Goal: Task Accomplishment & Management: Manage account settings

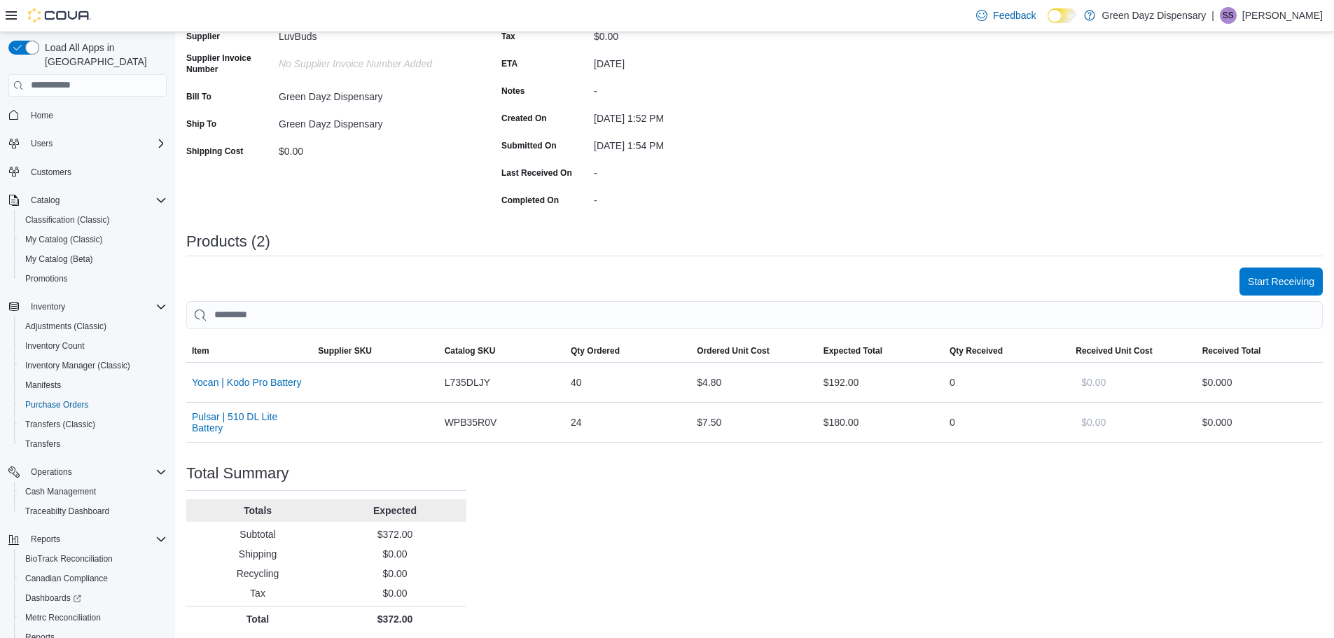
scroll to position [172, 0]
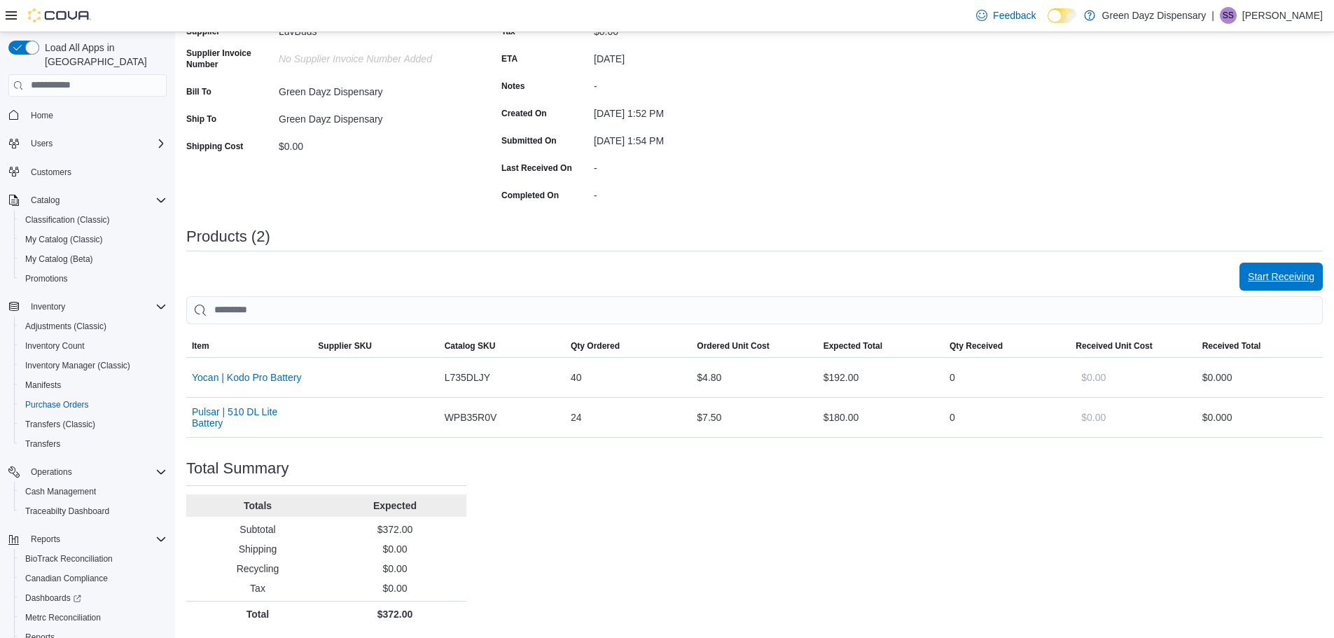
click at [1294, 278] on span "Start Receiving" at bounding box center [1281, 277] width 67 height 14
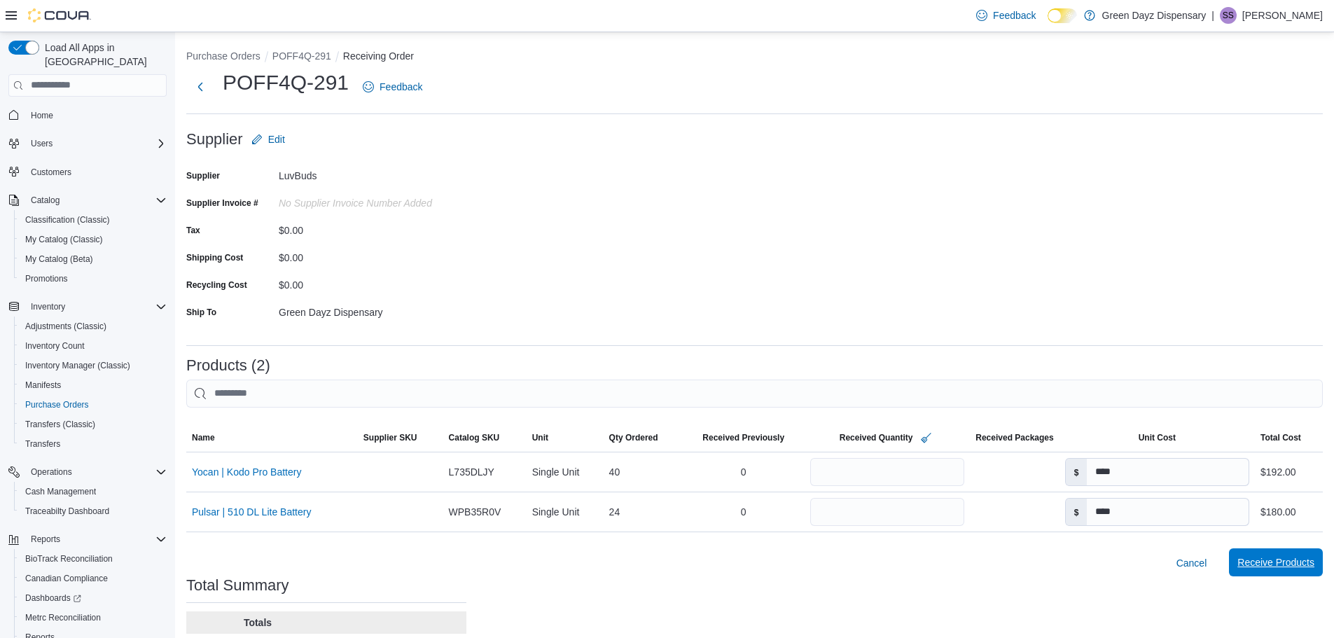
click at [1278, 565] on span "Receive Products" at bounding box center [1275, 562] width 77 height 14
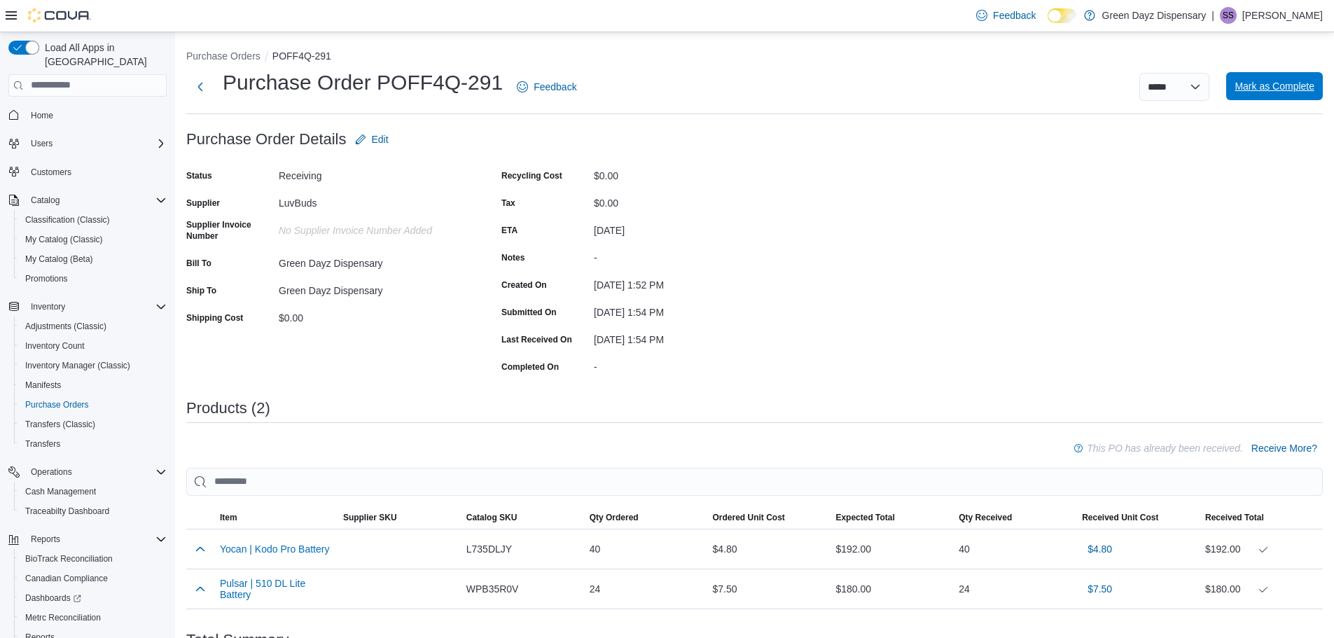
click at [1283, 90] on span "Mark as Complete" at bounding box center [1275, 86] width 80 height 14
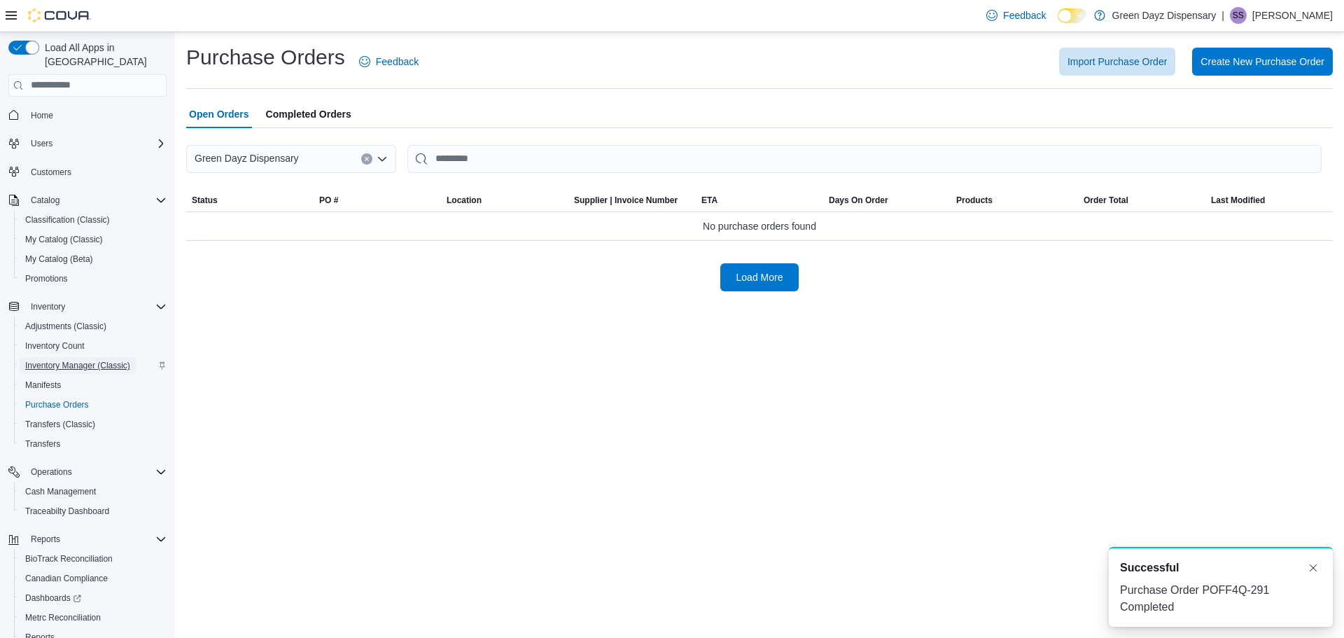
click at [76, 357] on span "Inventory Manager (Classic)" at bounding box center [77, 365] width 105 height 17
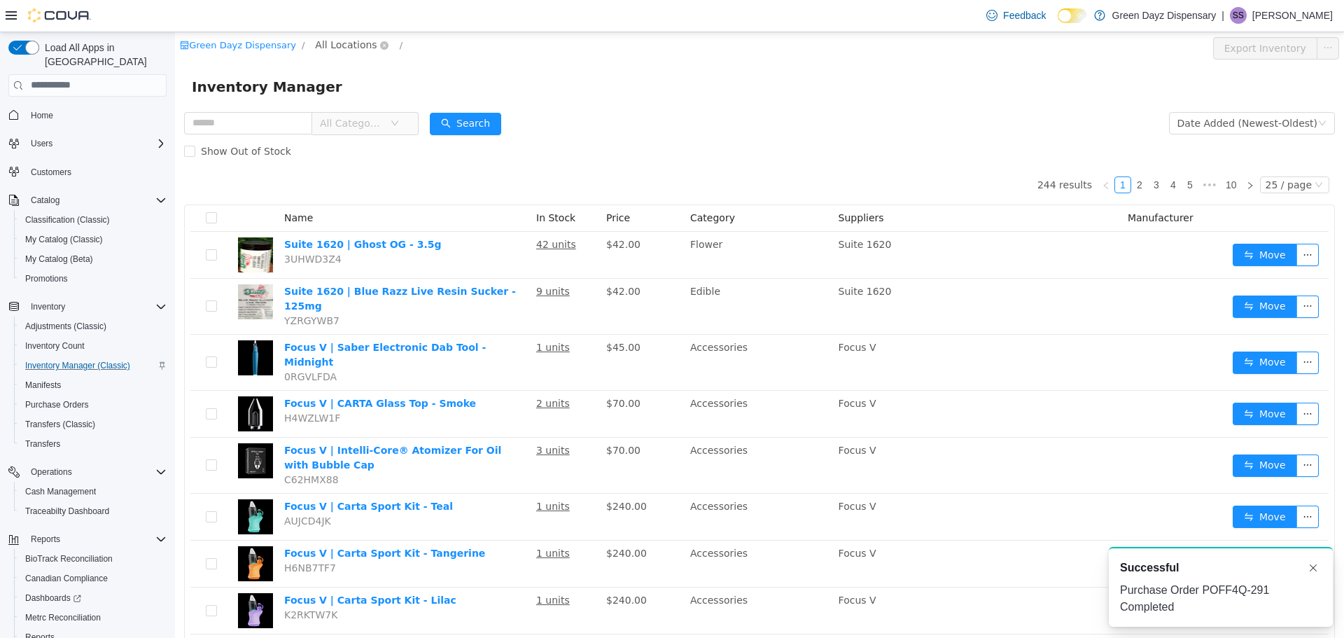
click at [338, 42] on span "All Locations" at bounding box center [346, 43] width 62 height 15
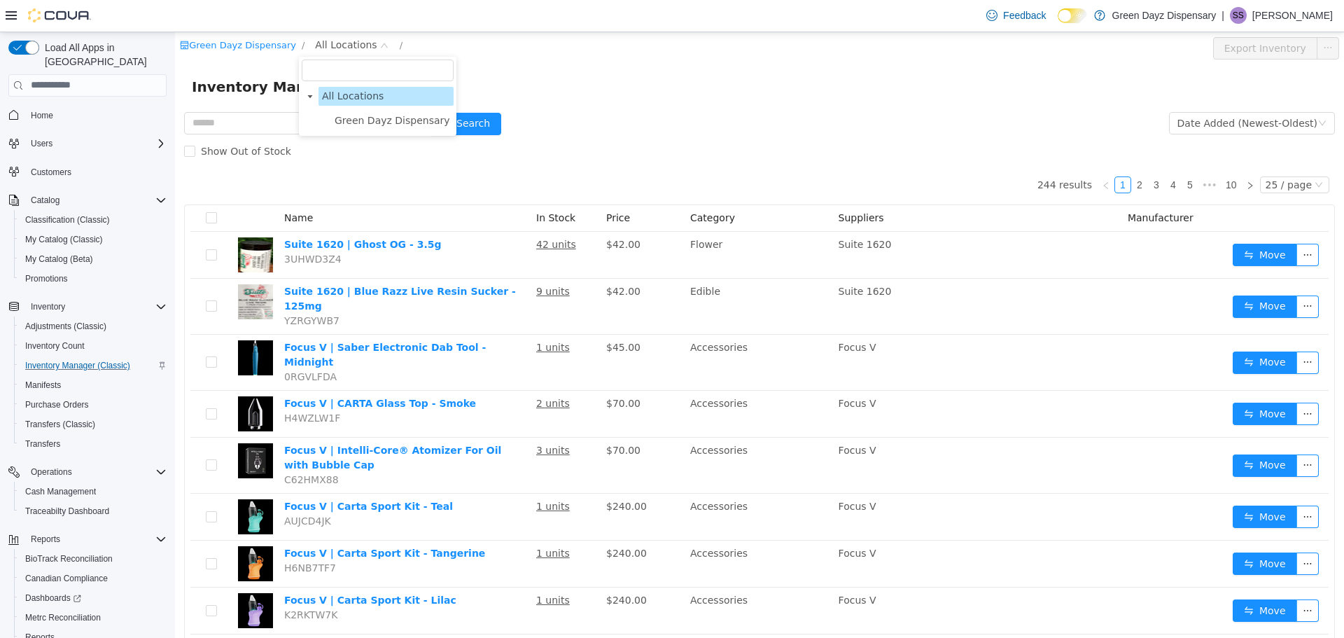
drag, startPoint x: 384, startPoint y: 125, endPoint x: 411, endPoint y: 112, distance: 30.1
click at [386, 124] on span "Green Dayz Dispensary" at bounding box center [393, 119] width 116 height 11
click at [469, 46] on div "All Rooms" at bounding box center [493, 46] width 48 height 21
click at [468, 117] on li "Back Room" at bounding box center [477, 120] width 84 height 22
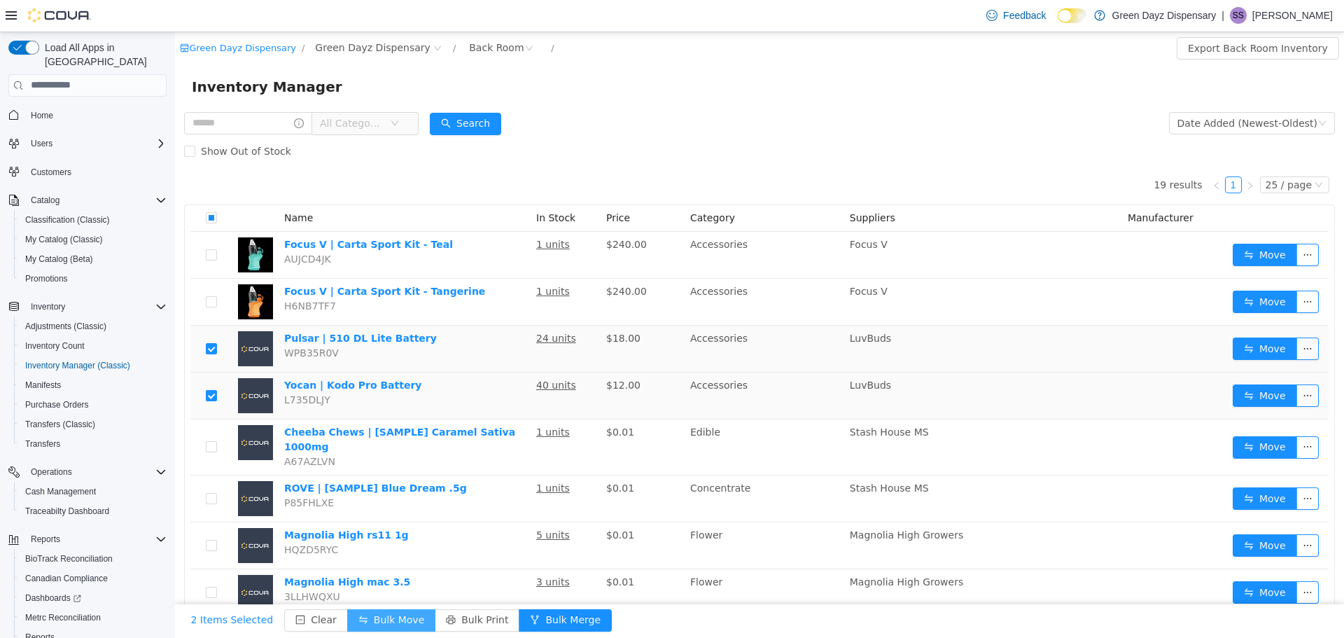
click at [386, 623] on button "Bulk Move" at bounding box center [391, 620] width 88 height 22
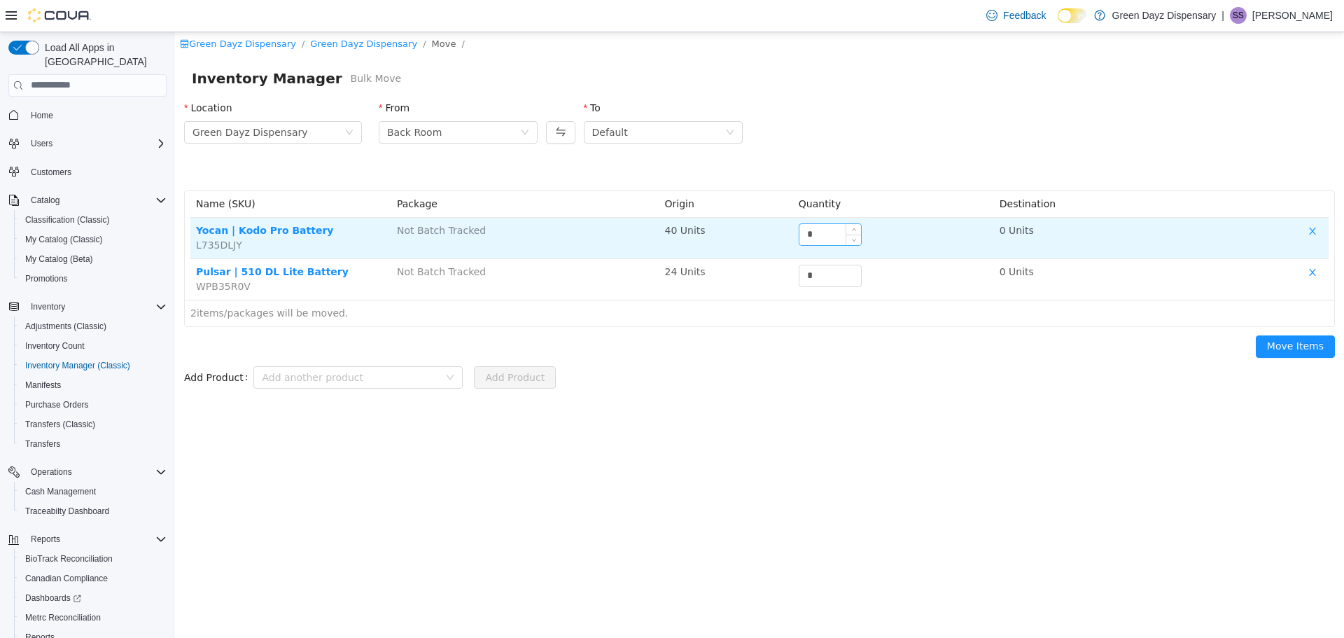
click at [845, 240] on input "*" at bounding box center [831, 233] width 62 height 21
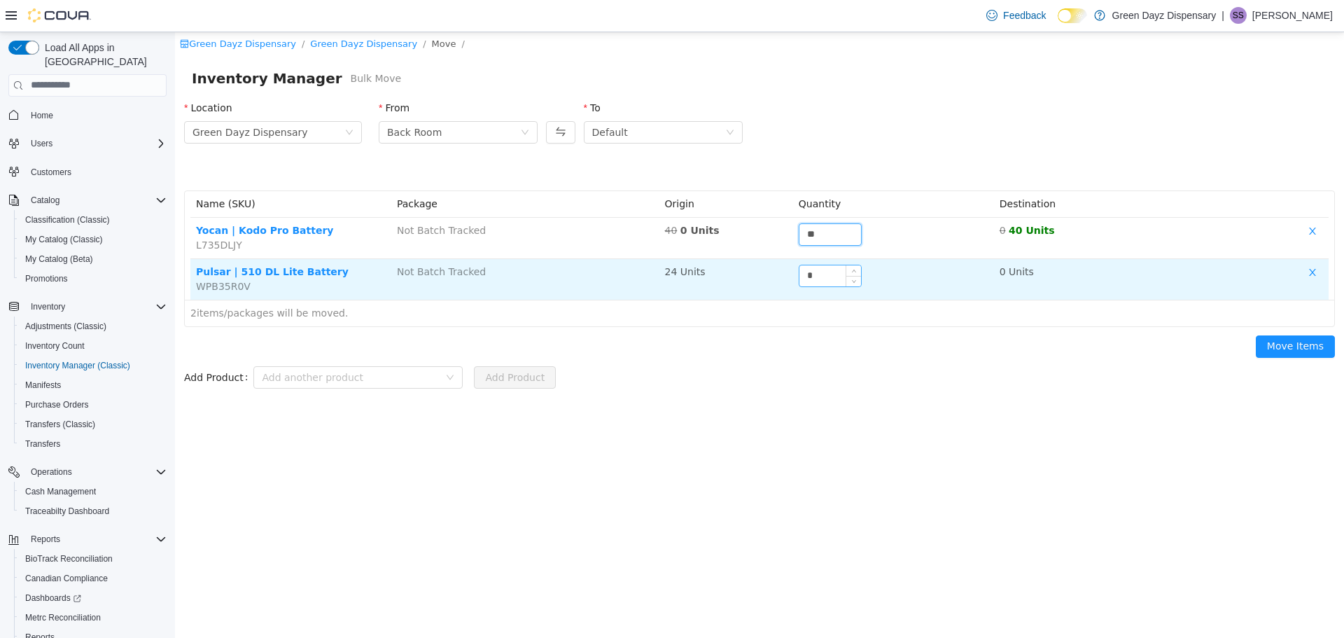
type input "**"
click at [842, 275] on input "*" at bounding box center [831, 275] width 62 height 21
type input "**"
click at [1256, 335] on button "Move Items" at bounding box center [1295, 346] width 79 height 22
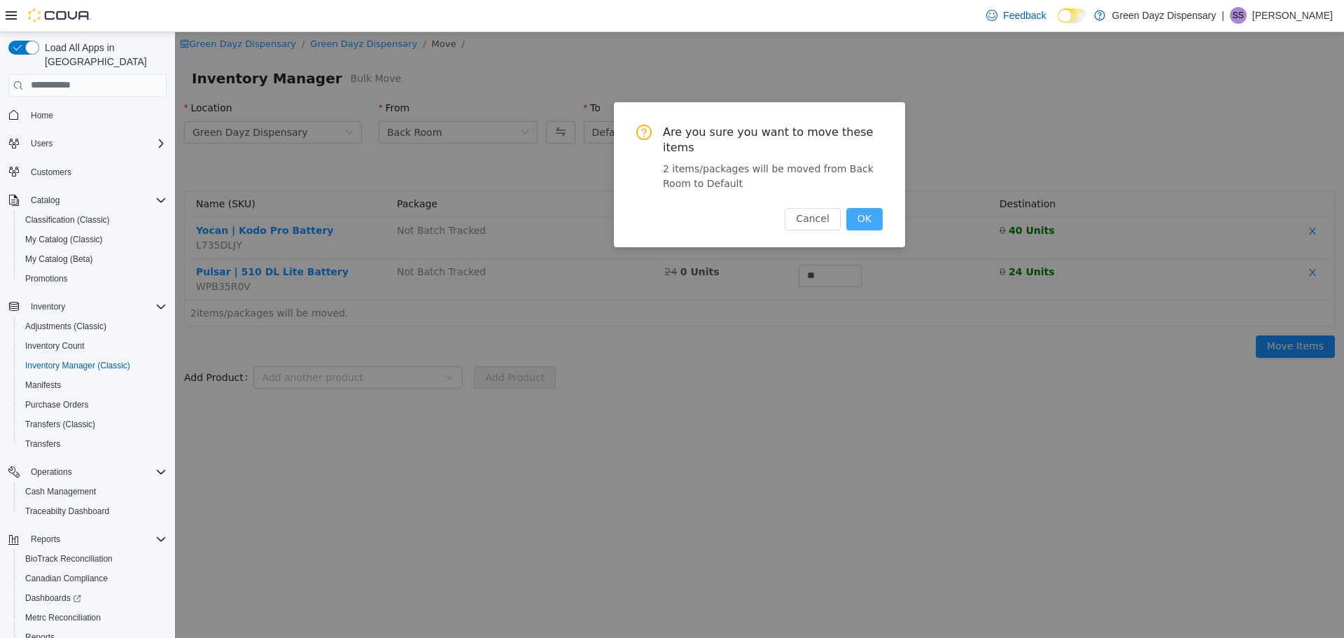
click at [866, 207] on button "OK" at bounding box center [865, 218] width 36 height 22
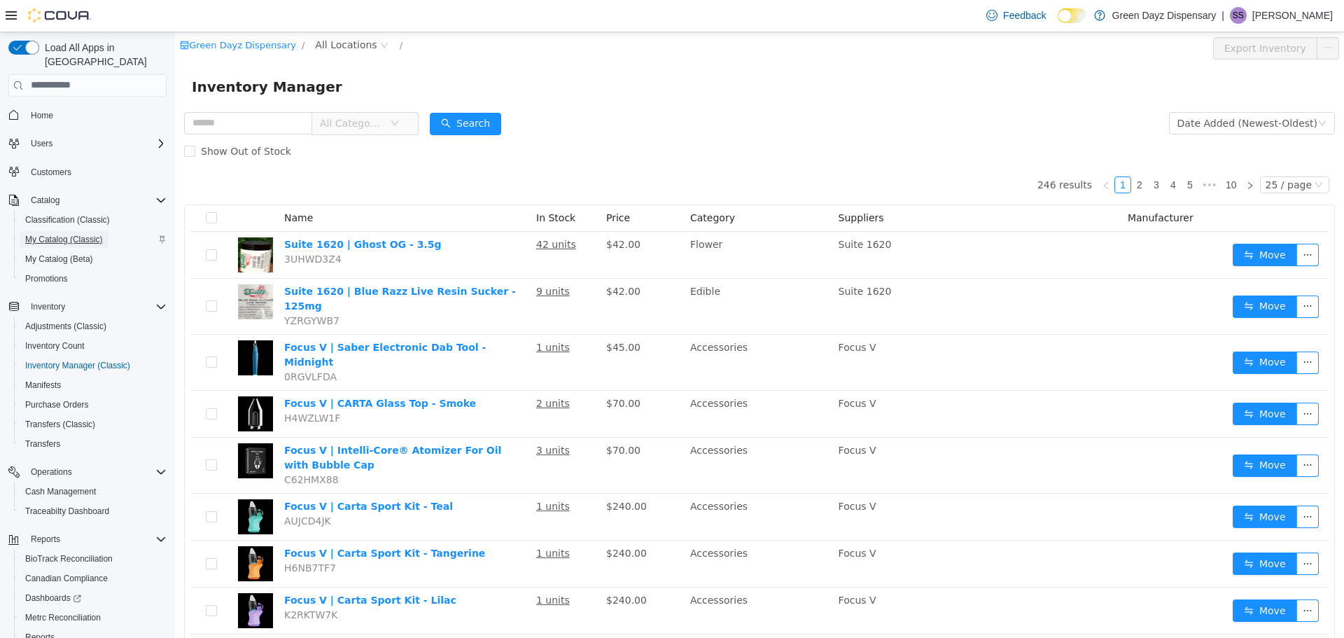
click at [70, 234] on span "My Catalog (Classic)" at bounding box center [64, 239] width 78 height 11
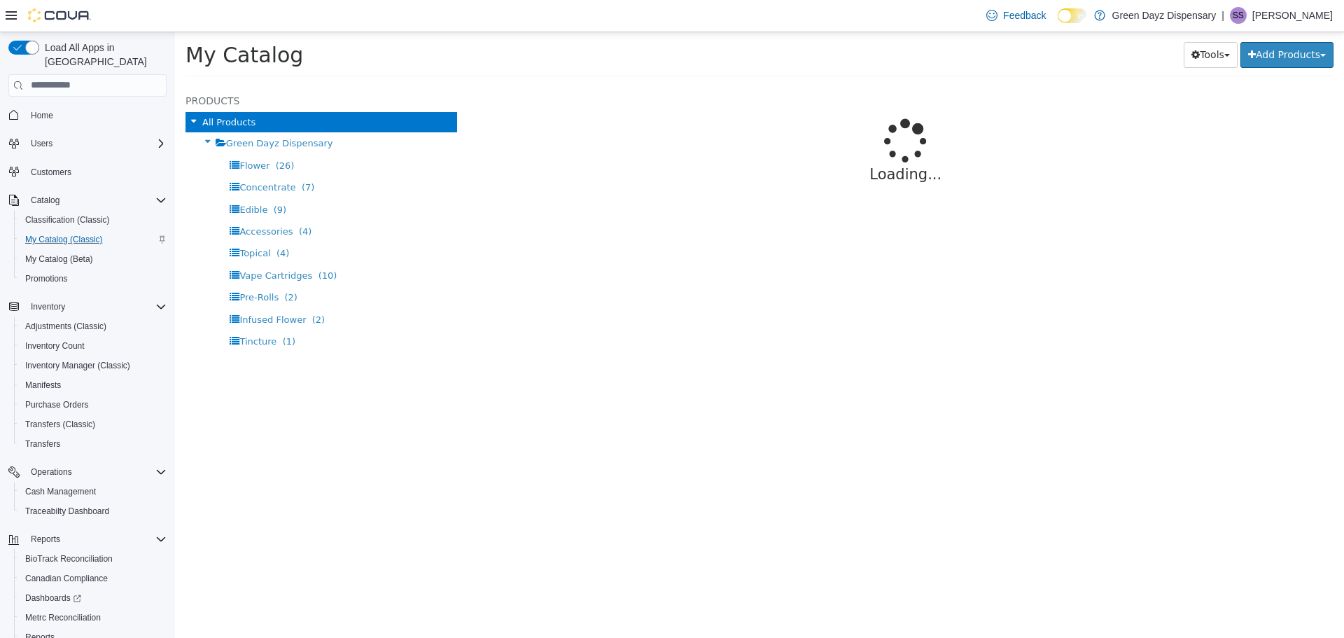
select select "**********"
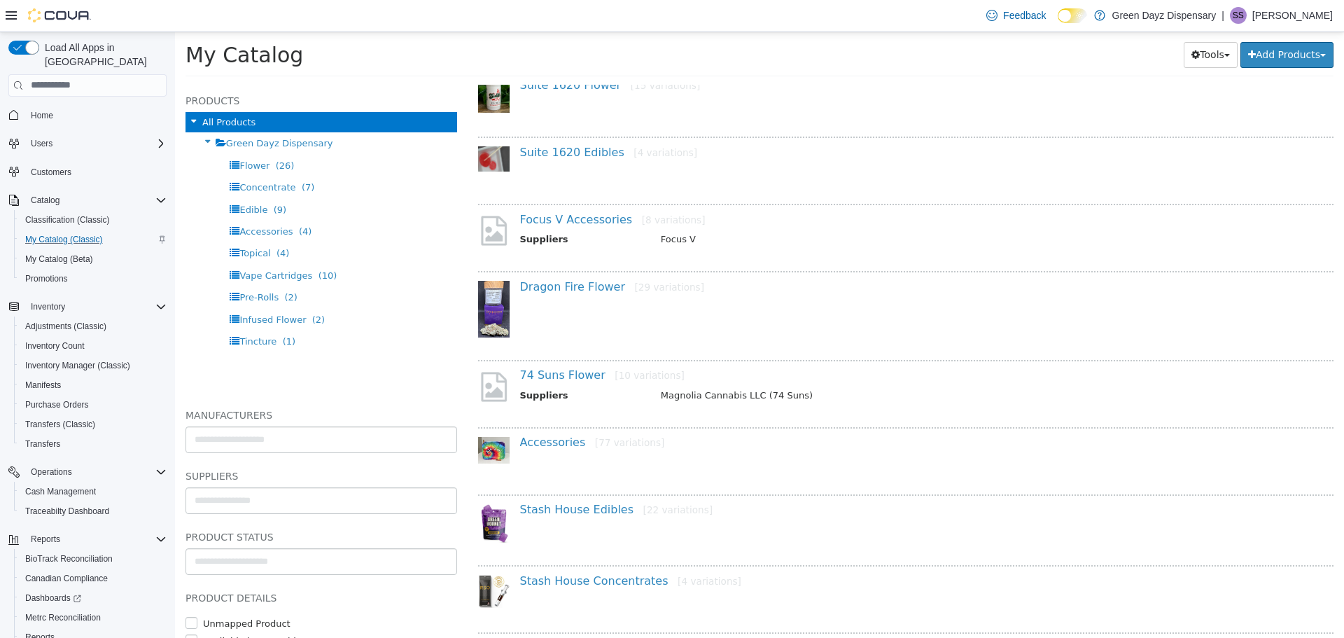
scroll to position [140, 0]
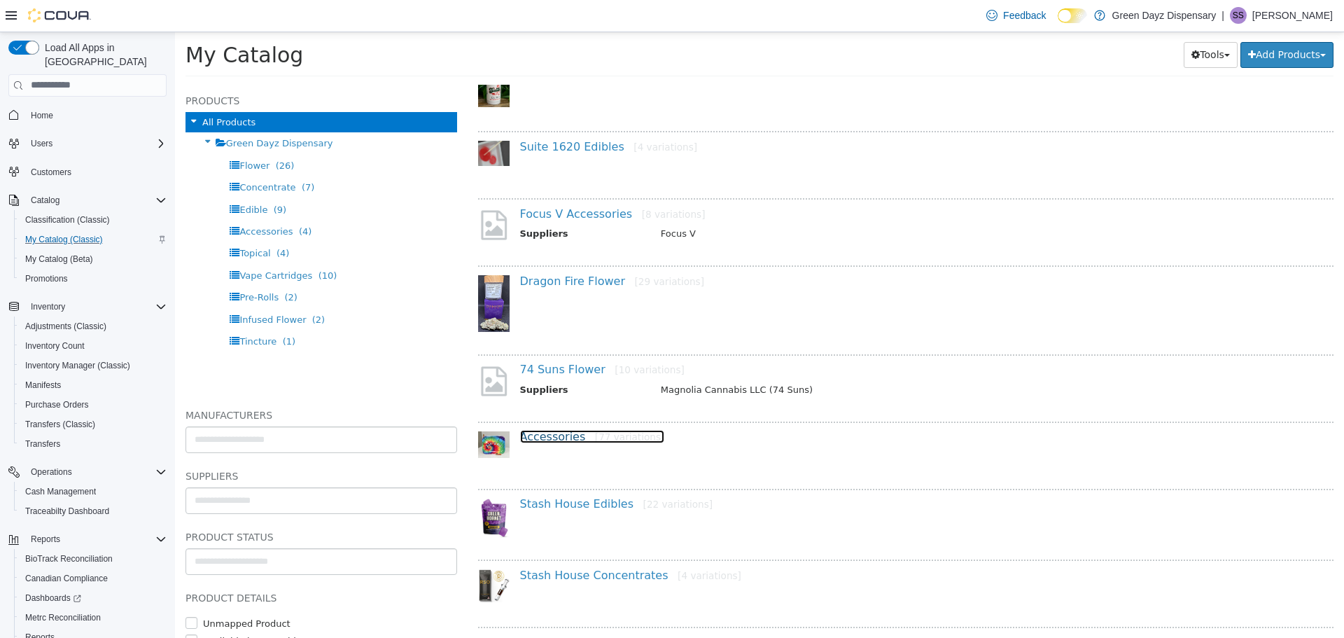
click at [547, 439] on link "Accessories [77 variations]" at bounding box center [592, 435] width 145 height 13
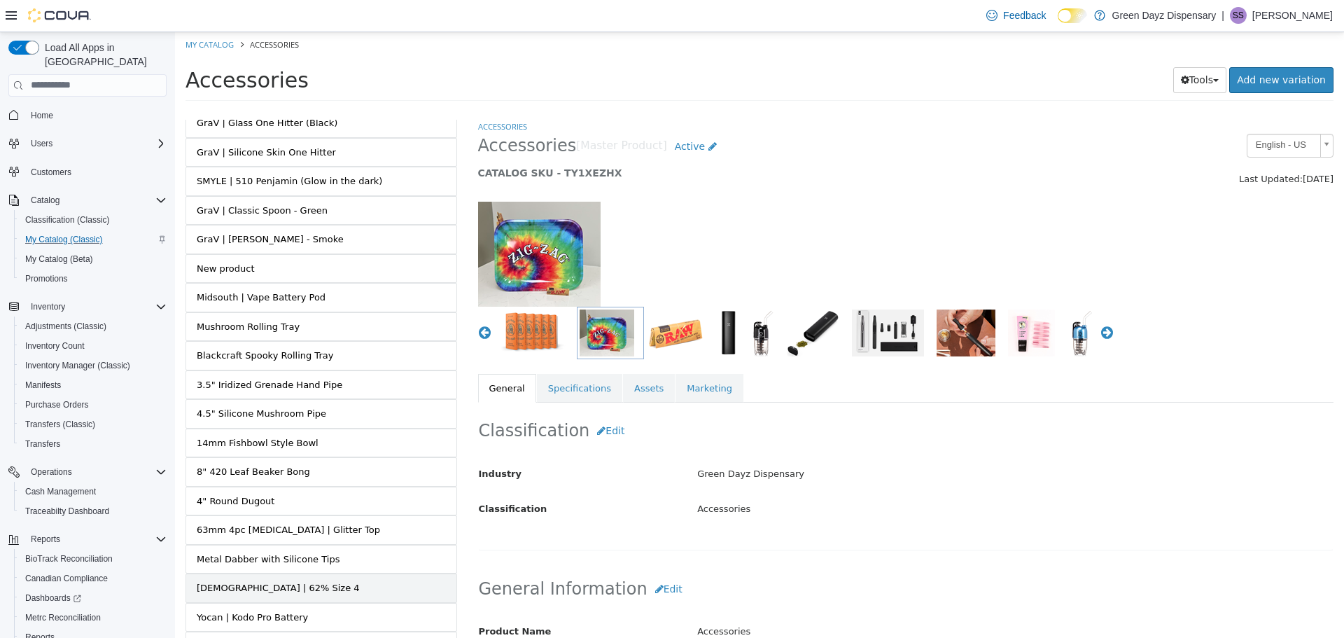
scroll to position [1894, 0]
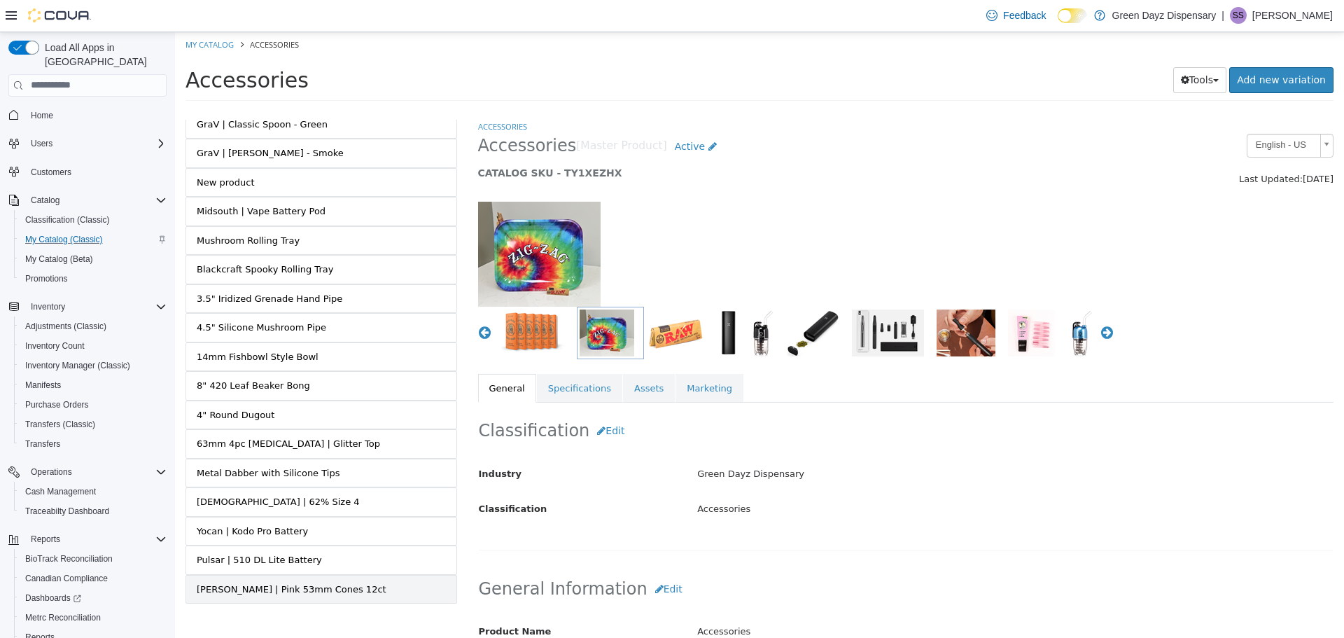
click at [326, 582] on div "[PERSON_NAME] | Pink 53mm Cones 12ct" at bounding box center [292, 589] width 190 height 14
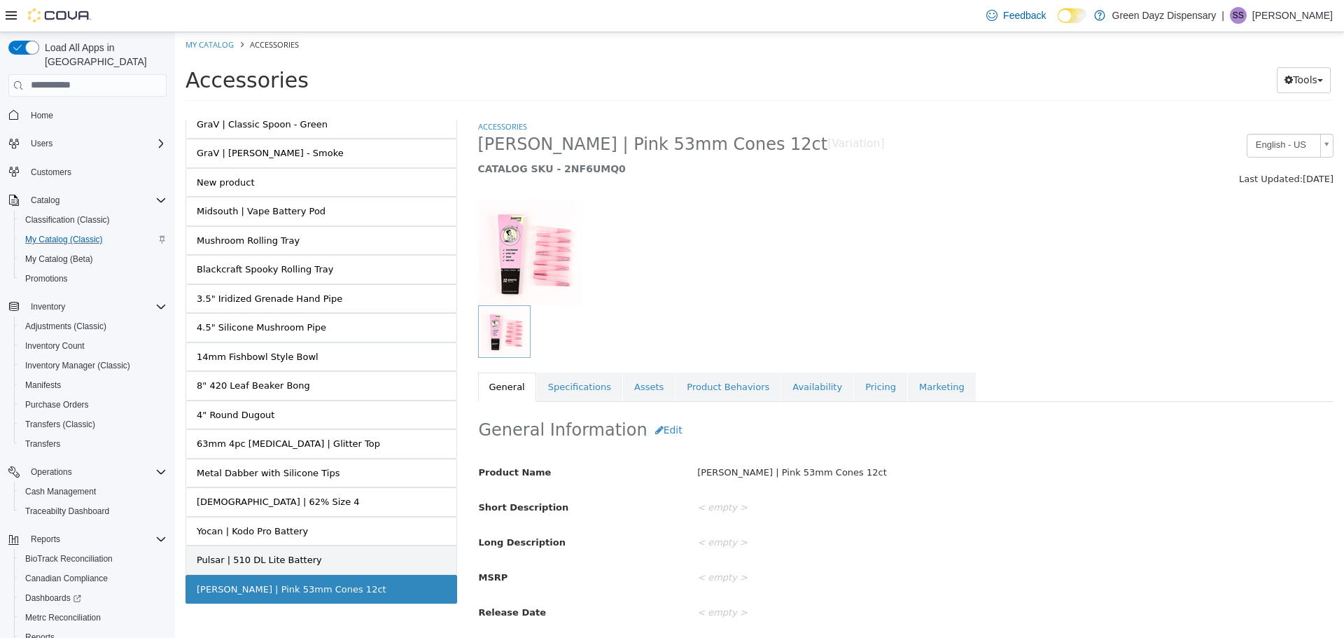
click at [309, 548] on link "Pulsar | 510 DL Lite Battery" at bounding box center [322, 559] width 272 height 29
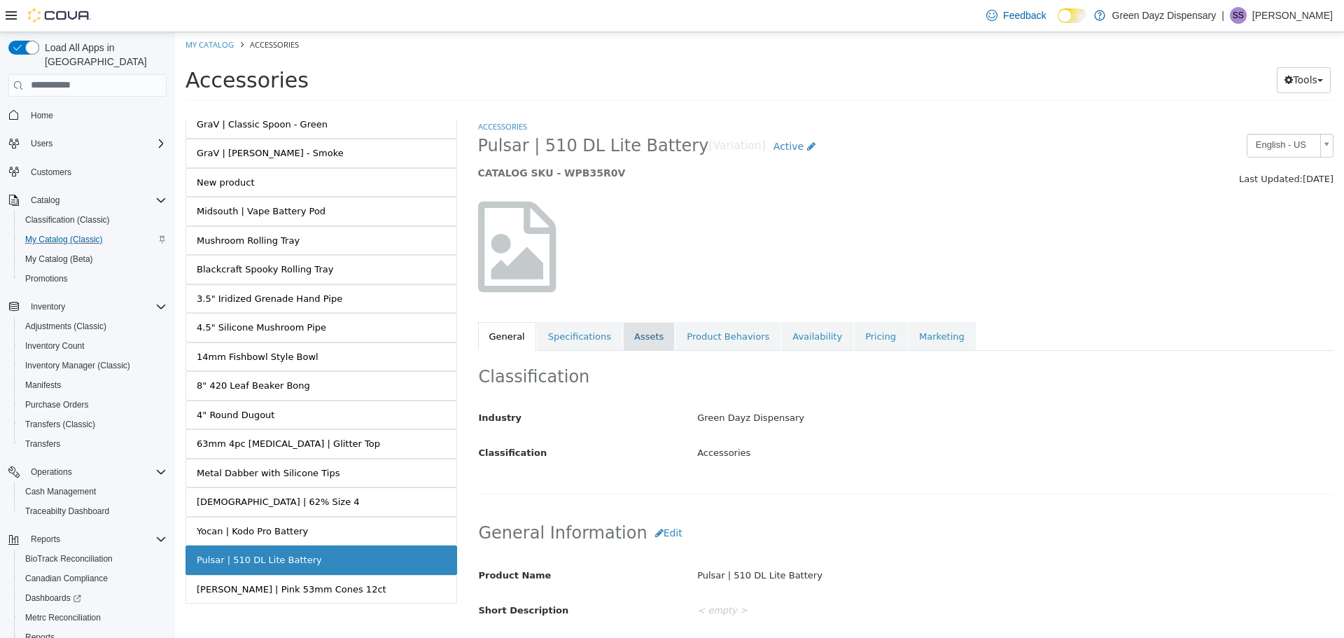
click at [644, 341] on link "Assets" at bounding box center [649, 335] width 52 height 29
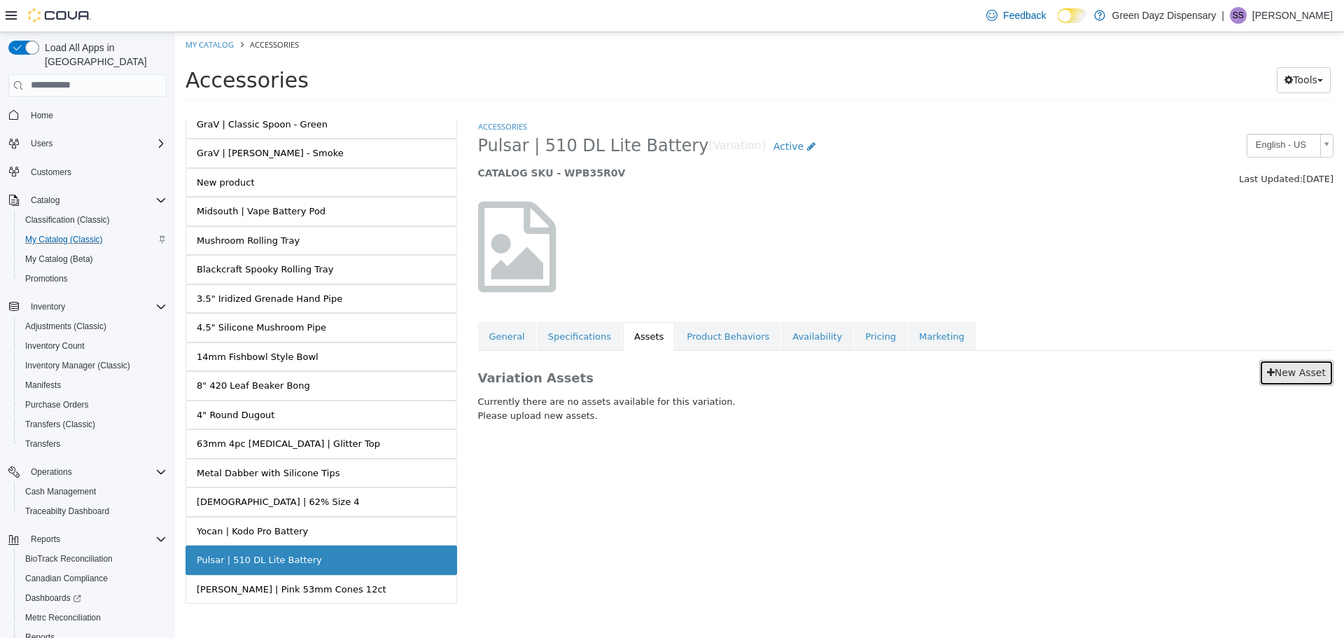
click at [1301, 375] on link "New Asset" at bounding box center [1297, 372] width 74 height 26
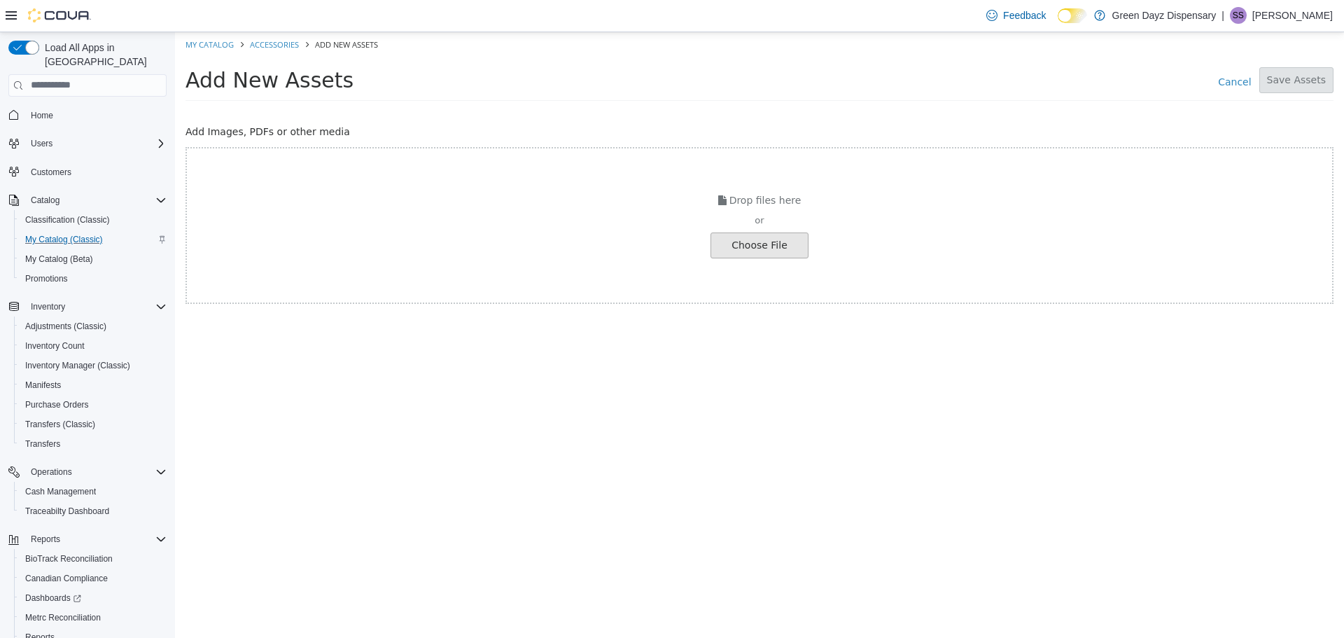
click at [770, 241] on input "file" at bounding box center [26, 244] width 1563 height 25
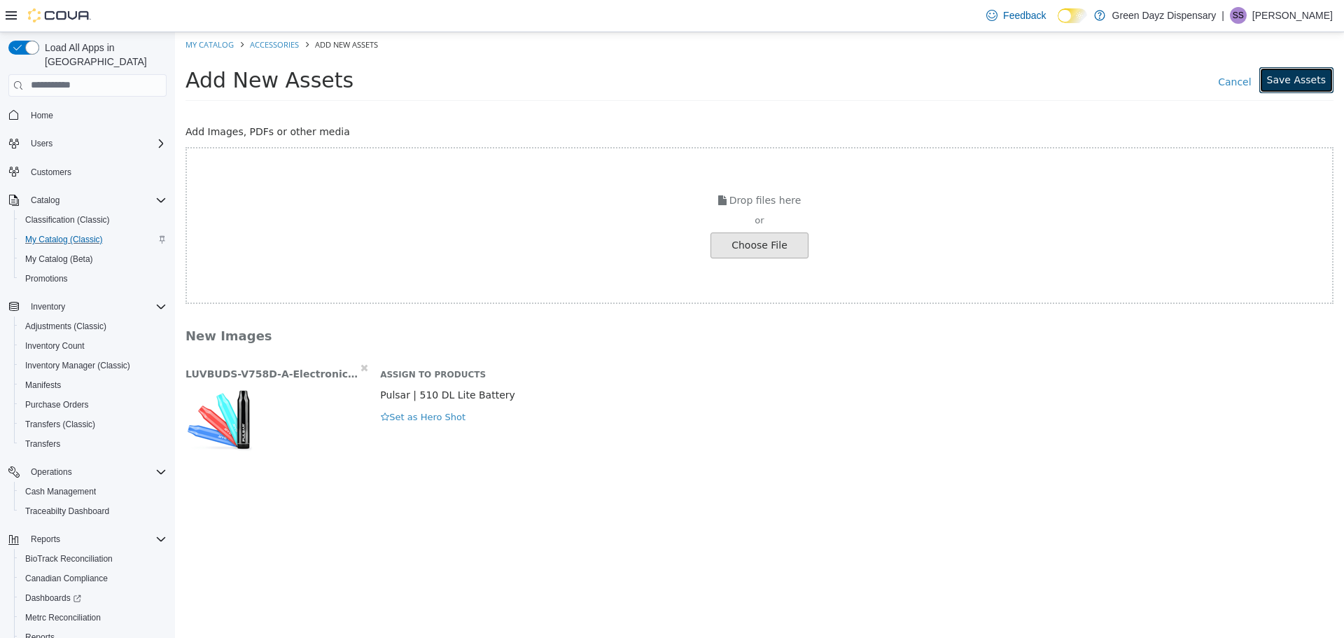
click at [1309, 78] on button "Save Assets" at bounding box center [1297, 80] width 74 height 26
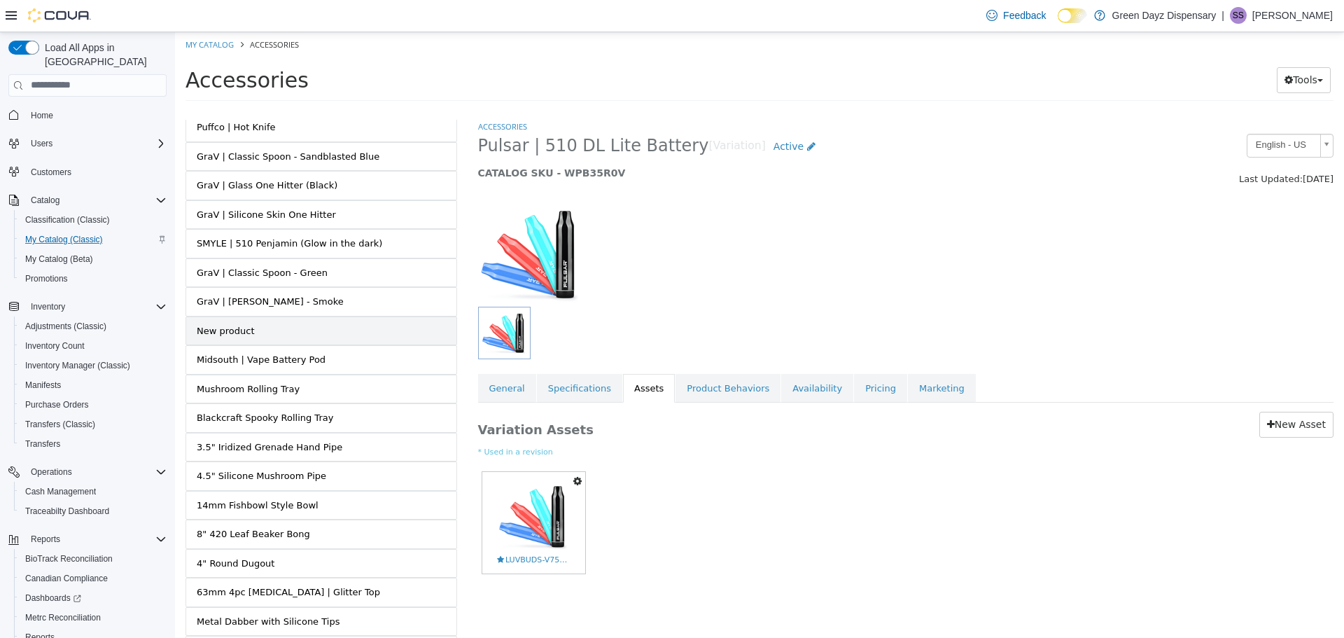
scroll to position [1894, 0]
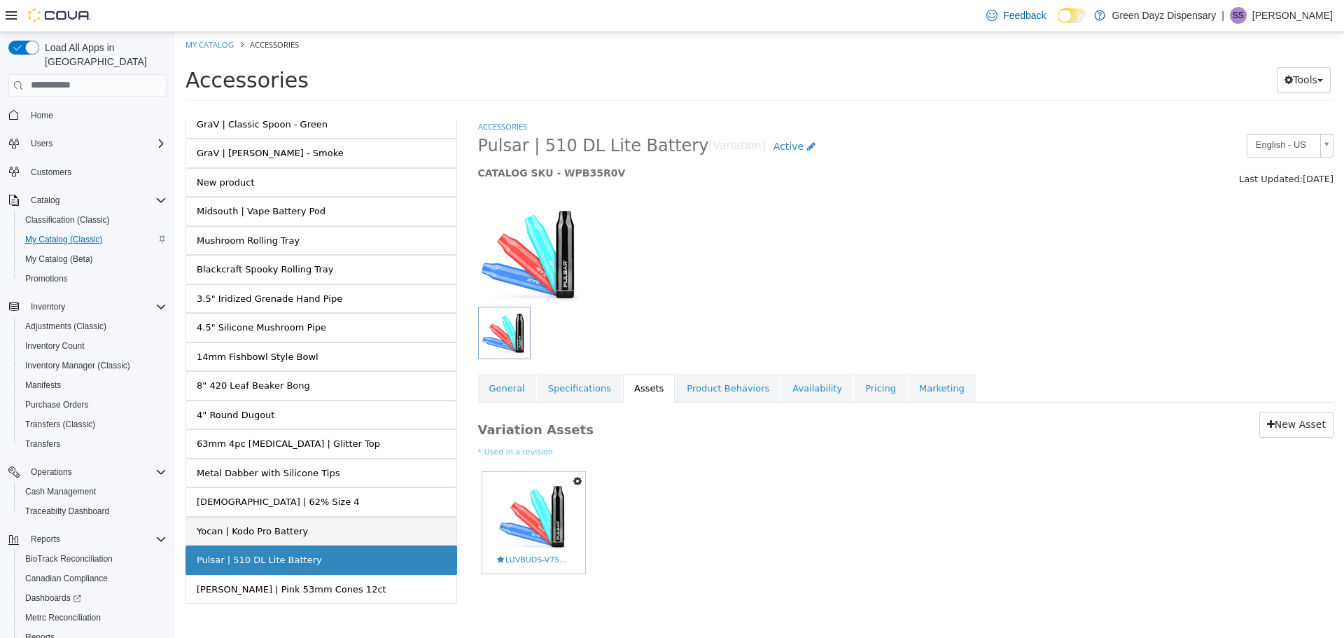
click at [286, 524] on div "Yocan | Kodo Pro Battery" at bounding box center [252, 531] width 111 height 14
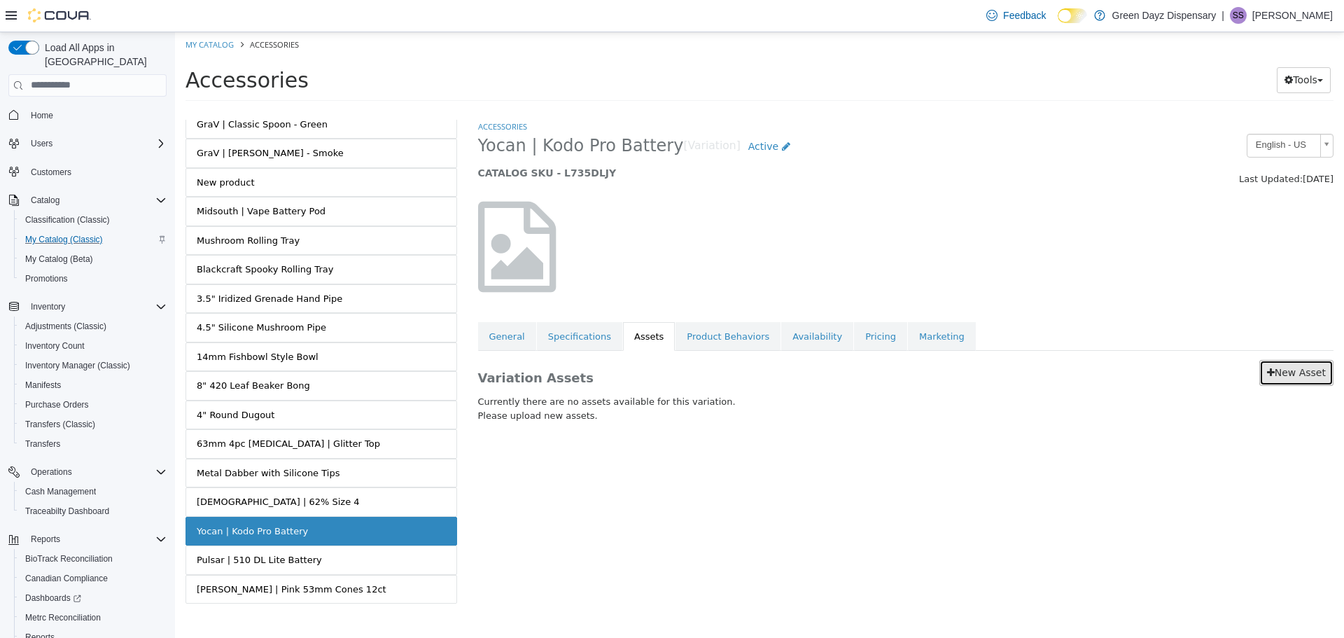
click at [1312, 375] on link "New Asset" at bounding box center [1297, 372] width 74 height 26
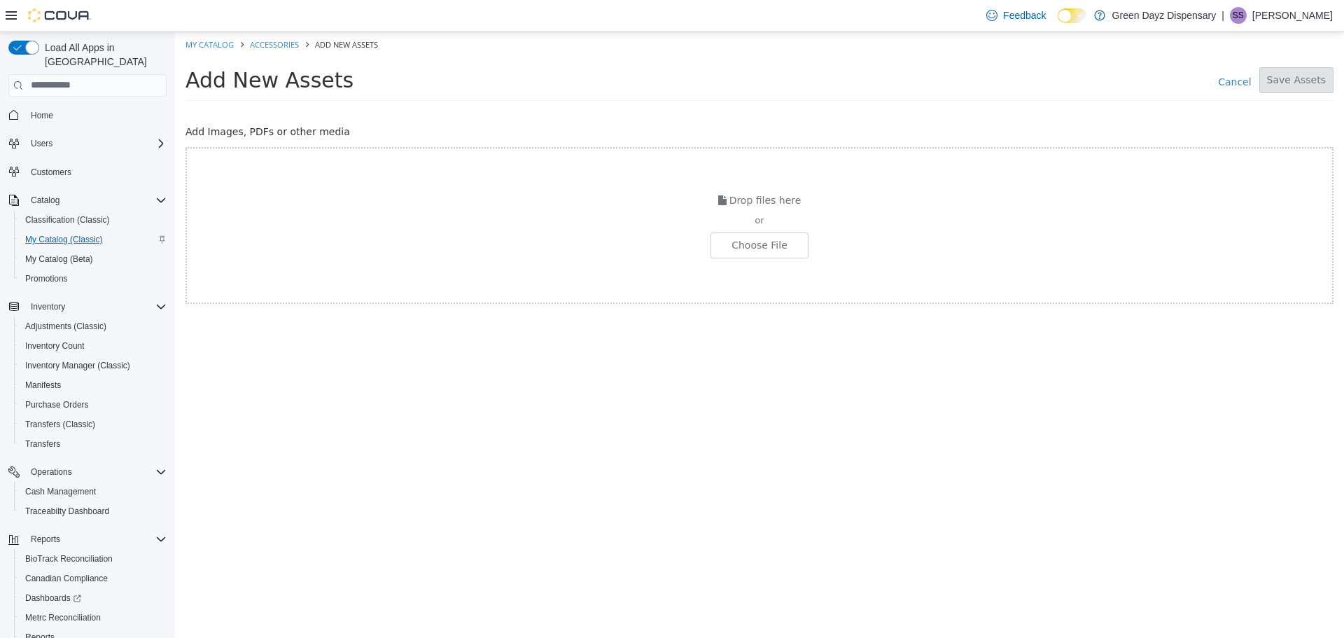
click at [787, 228] on div "Drop files here or Choose File" at bounding box center [760, 224] width 1148 height 157
click at [778, 237] on input "file" at bounding box center [26, 244] width 1563 height 25
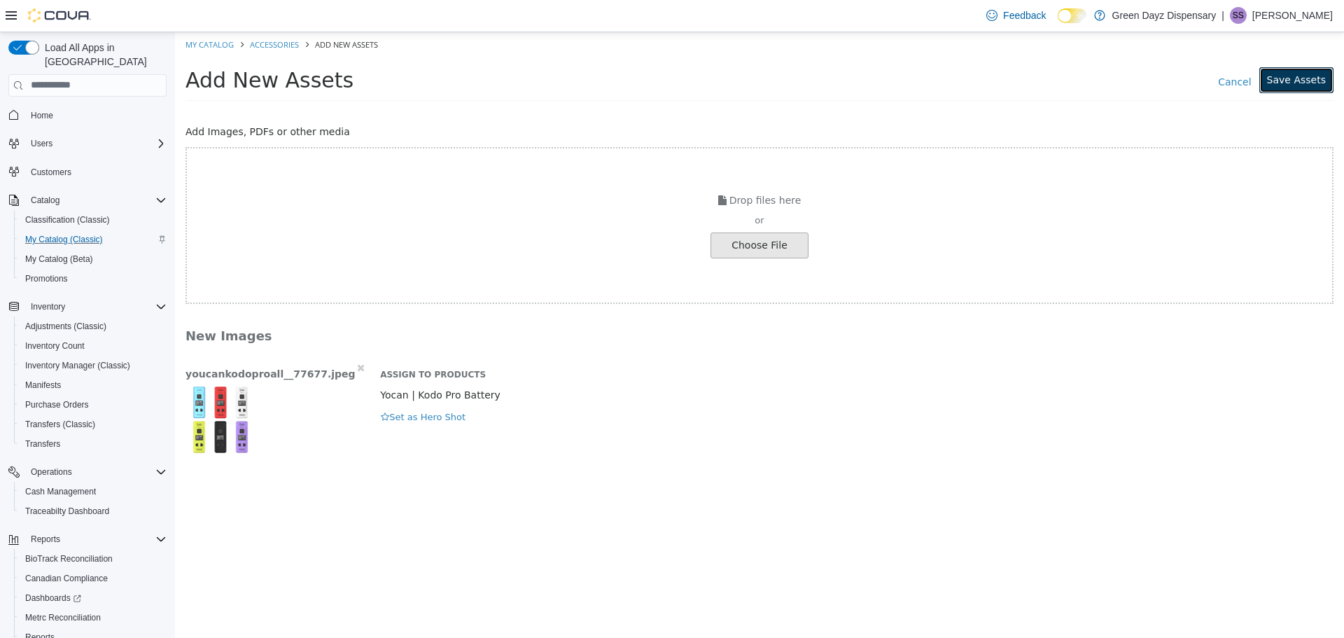
click at [1307, 80] on button "Save Assets" at bounding box center [1297, 80] width 74 height 26
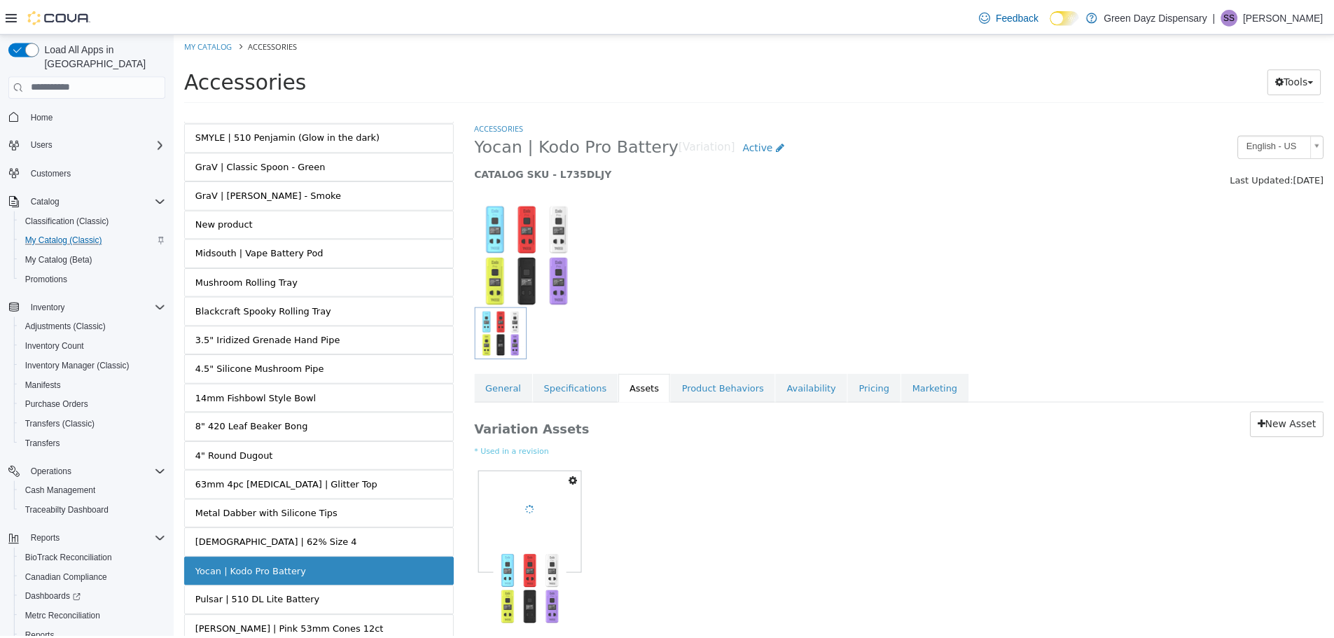
scroll to position [1894, 0]
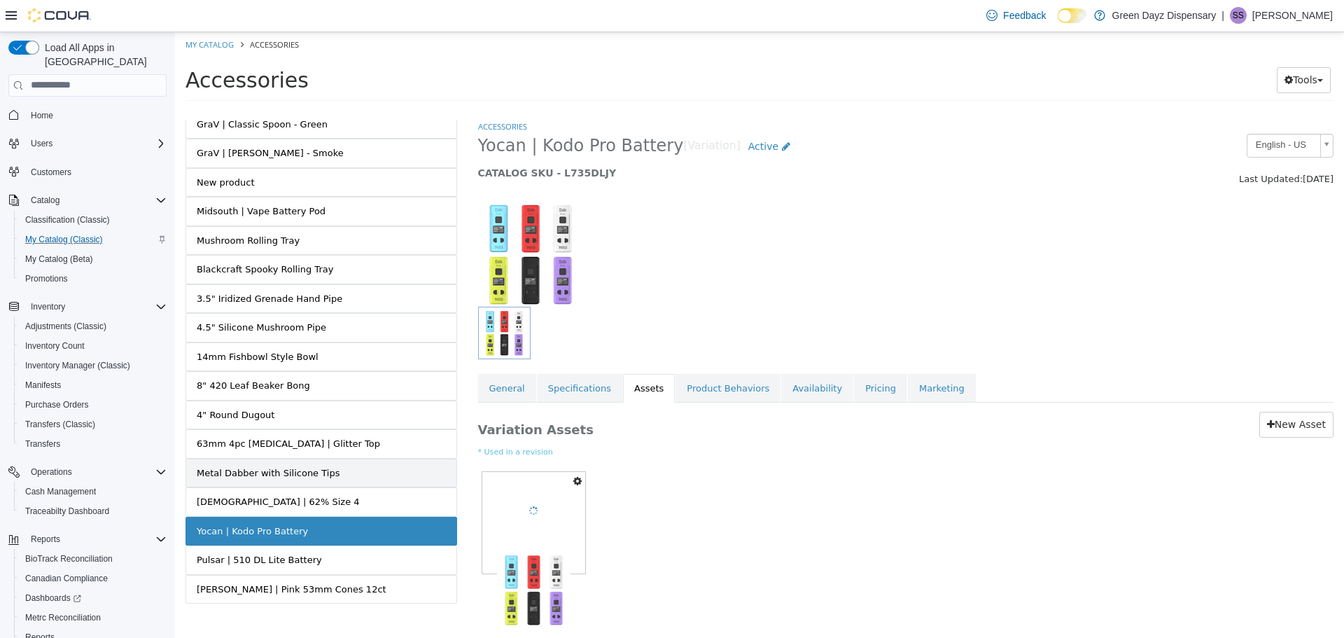
click at [314, 466] on div "Metal Dabber with Silicone Tips" at bounding box center [268, 473] width 143 height 14
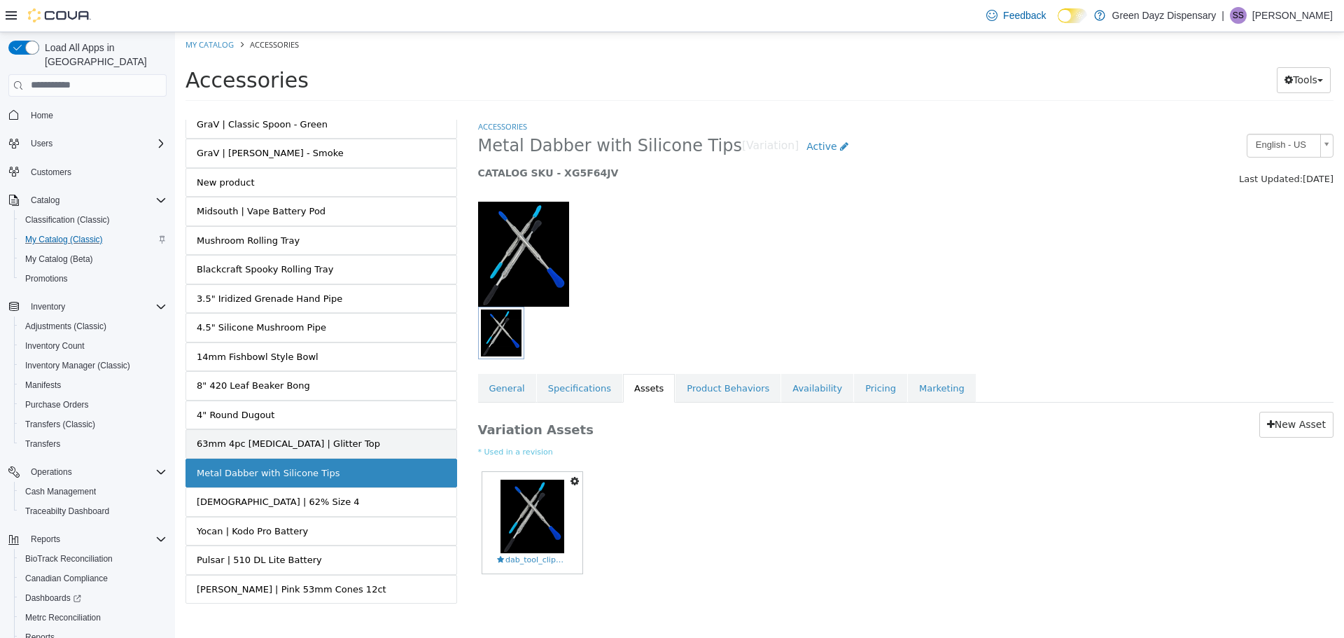
click at [322, 429] on link "63mm 4pc Grinder | Glitter Top" at bounding box center [322, 443] width 272 height 29
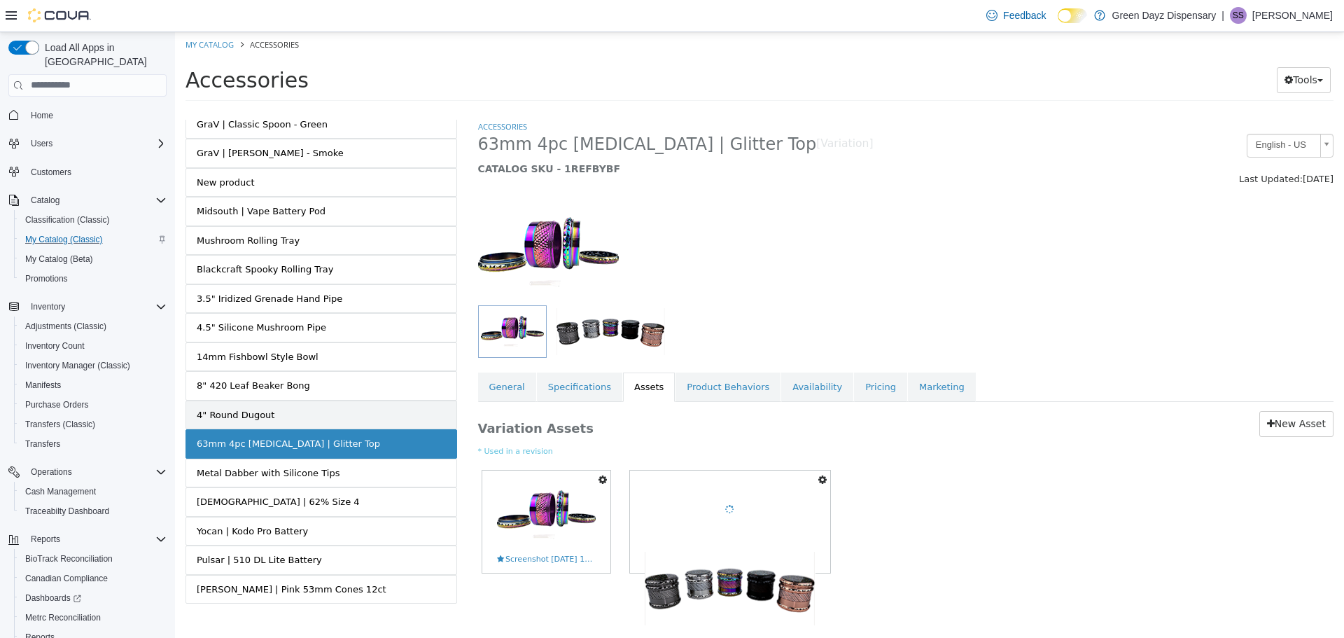
click at [303, 403] on link "4" Round Dugout" at bounding box center [322, 414] width 272 height 29
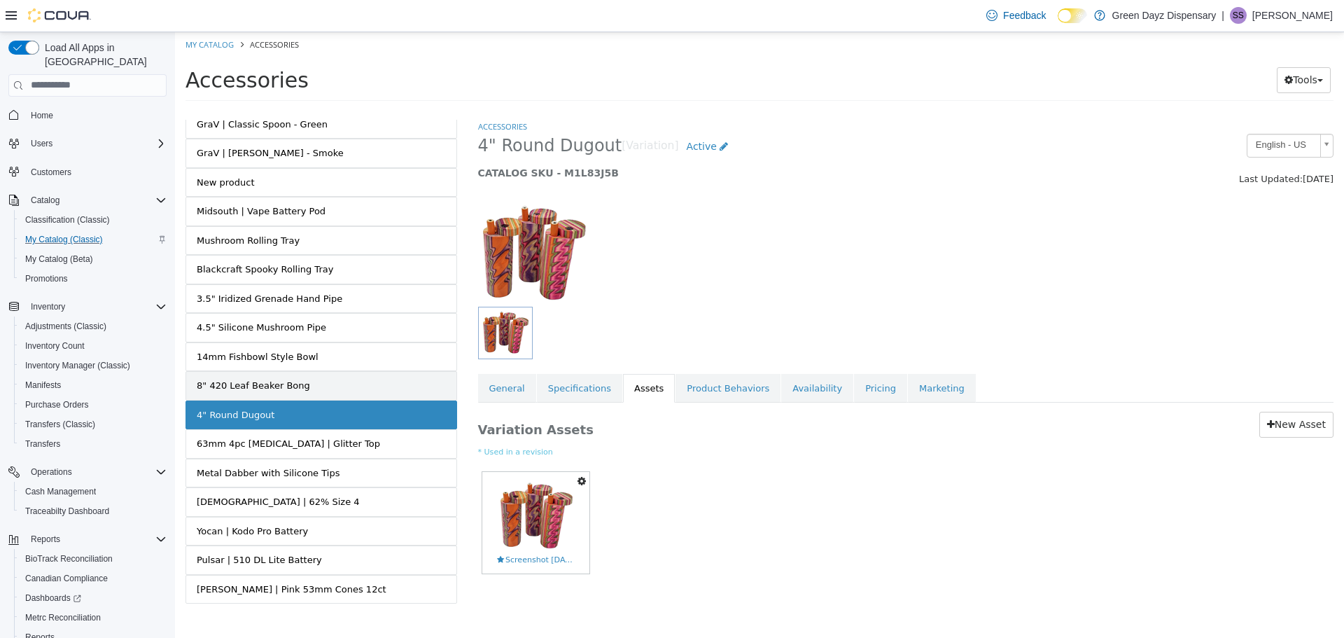
click at [275, 370] on link "8" 420 Leaf Beaker Bong" at bounding box center [322, 384] width 272 height 29
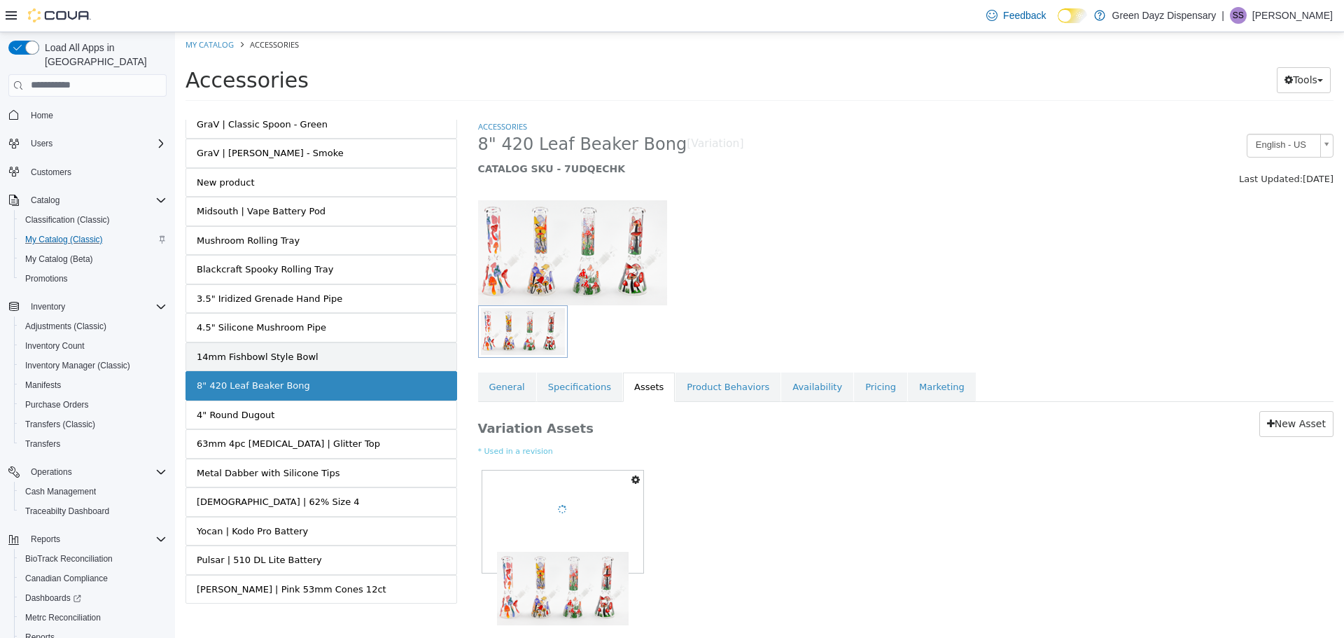
click at [299, 349] on div "14mm Fishbowl Style Bowl" at bounding box center [258, 356] width 122 height 14
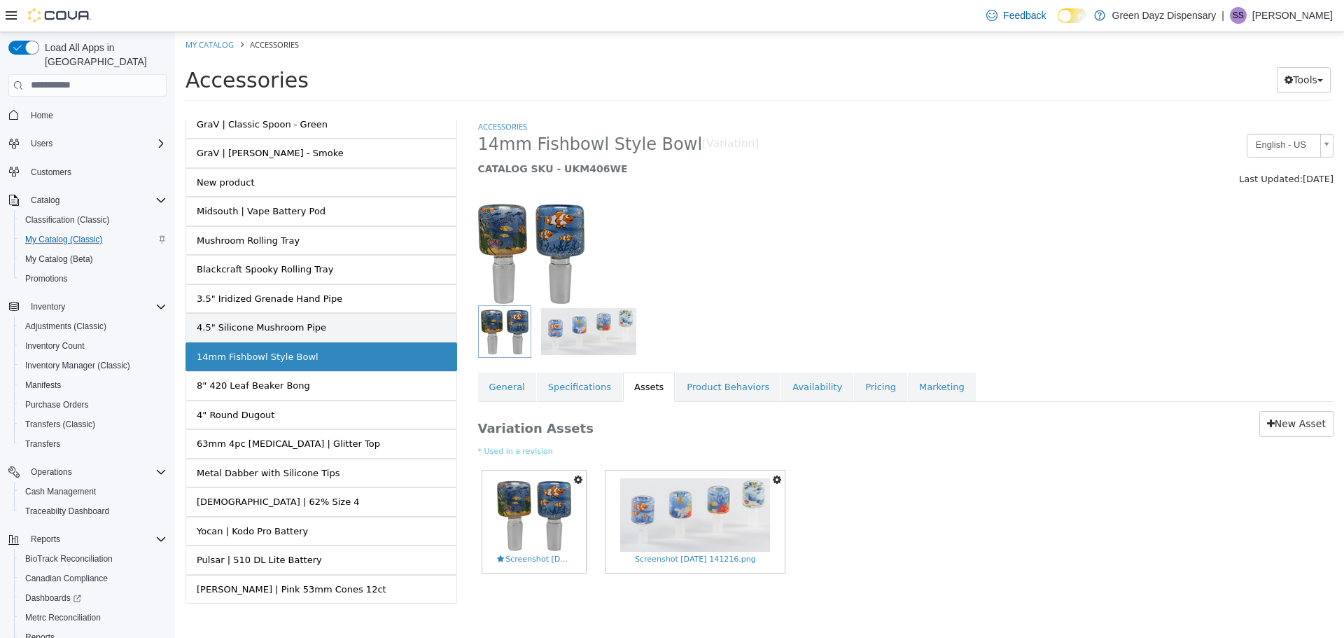
click at [306, 320] on div "4.5" Silicone Mushroom Pipe" at bounding box center [262, 327] width 130 height 14
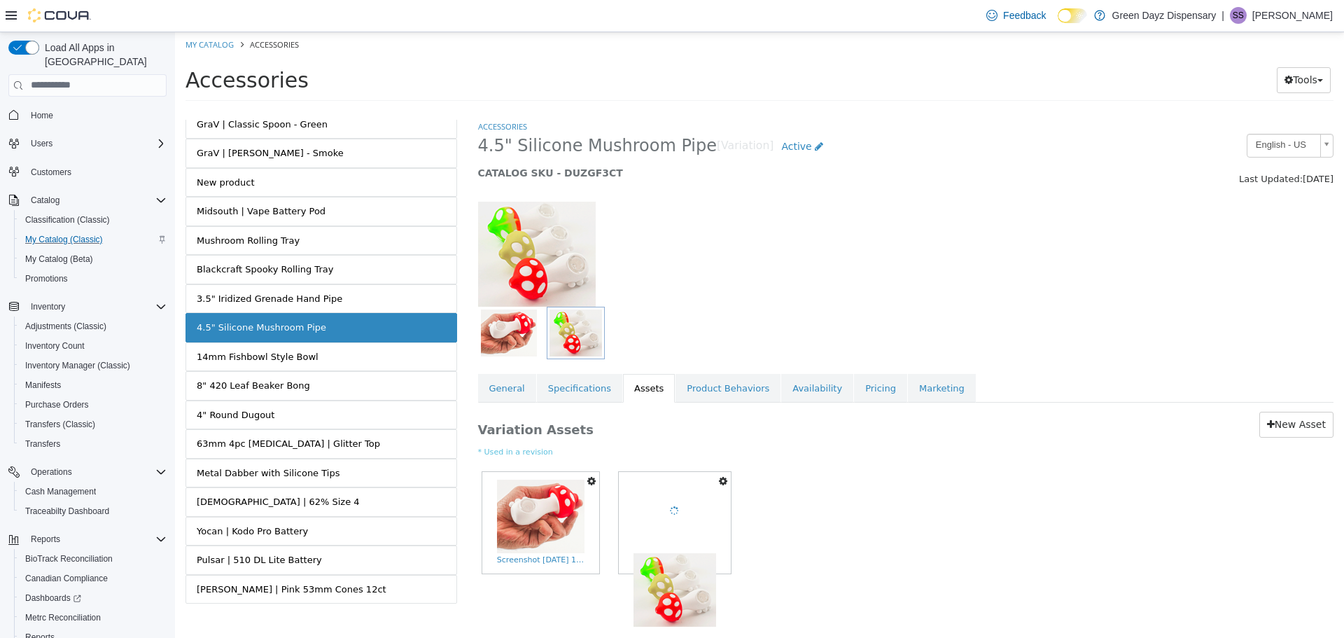
click at [319, 291] on div "3.5" Iridized Grenade Hand Pipe" at bounding box center [270, 298] width 146 height 14
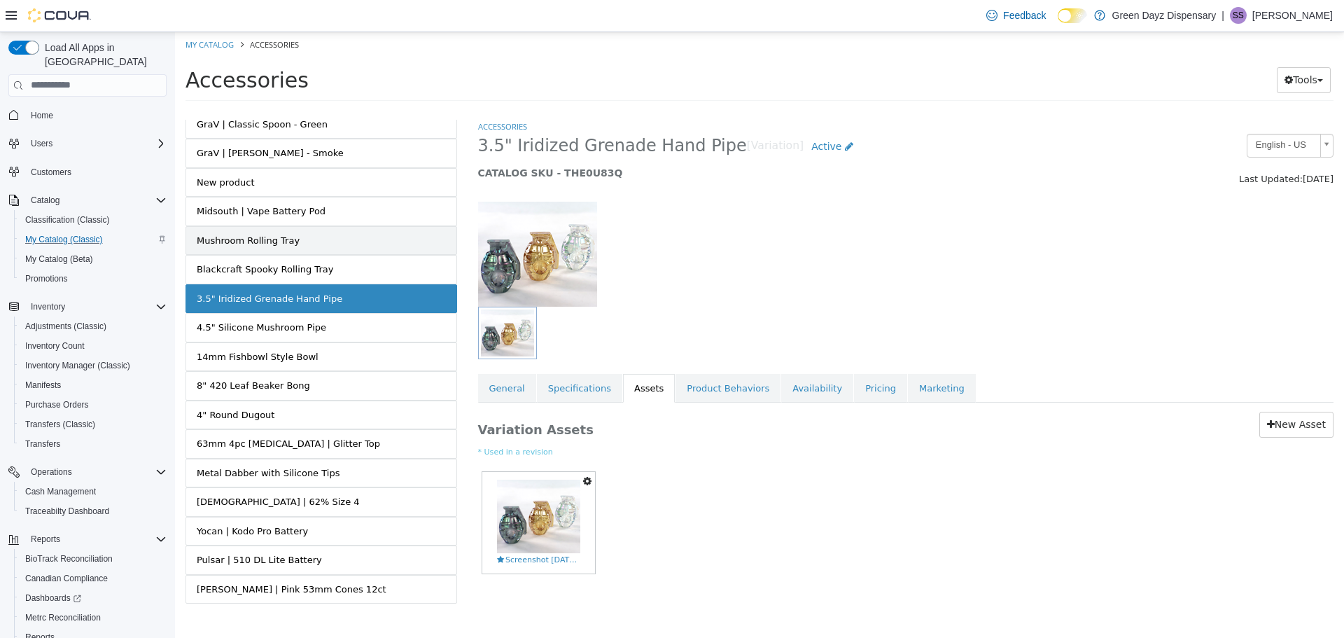
click at [337, 230] on link "Mushroom Rolling Tray" at bounding box center [322, 239] width 272 height 29
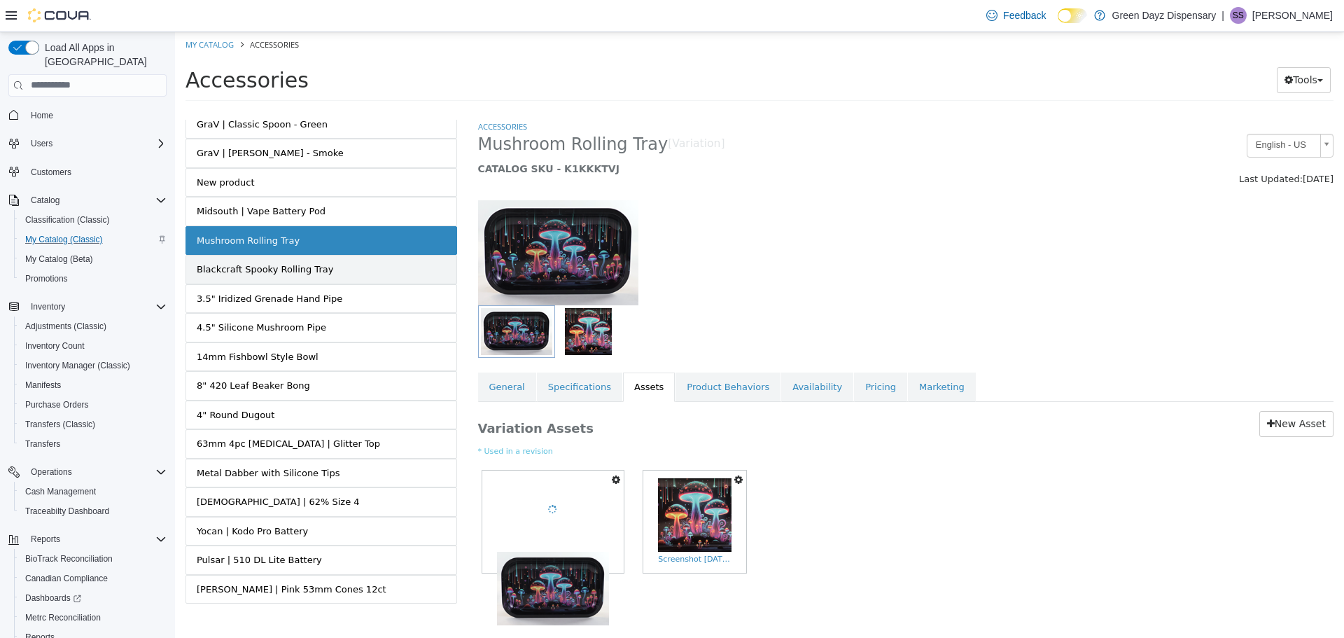
click at [291, 262] on div "Blackcraft Spooky Rolling Tray" at bounding box center [265, 269] width 137 height 14
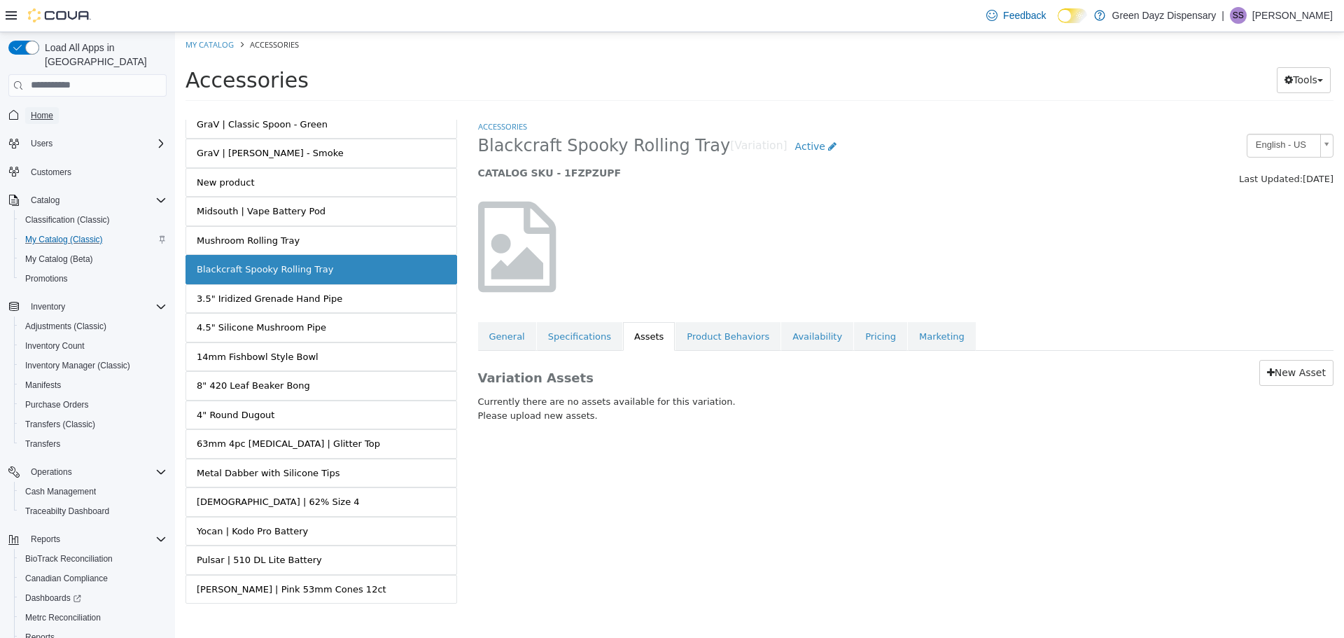
click at [52, 110] on span "Home" at bounding box center [42, 115] width 22 height 11
